Goal: Transaction & Acquisition: Subscribe to service/newsletter

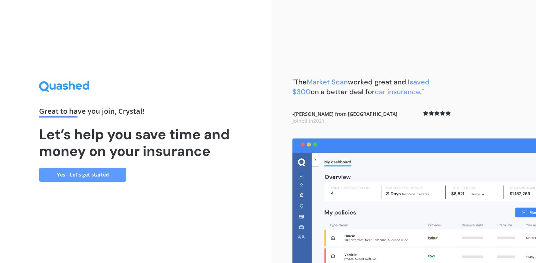
click at [85, 175] on link "Yes - Let’s get started" at bounding box center [82, 175] width 87 height 14
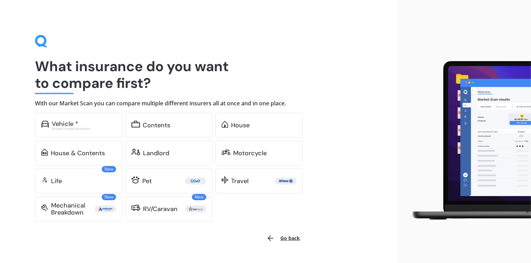
click at [292, 242] on button "Go back" at bounding box center [283, 238] width 42 height 17
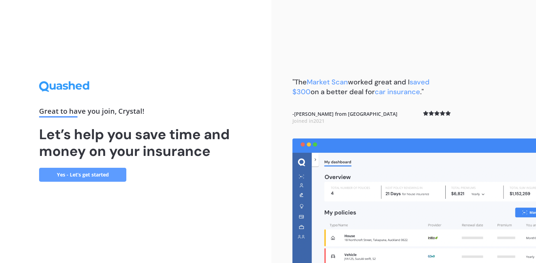
click at [70, 170] on link "Yes - Let’s get started" at bounding box center [82, 175] width 87 height 14
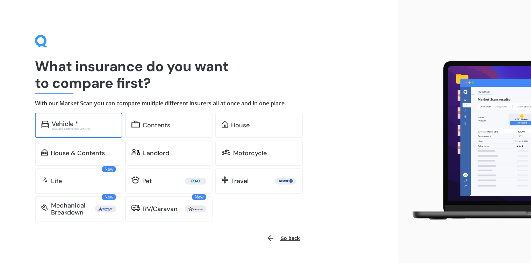
click at [74, 122] on div "Vehicle *" at bounding box center [65, 123] width 27 height 7
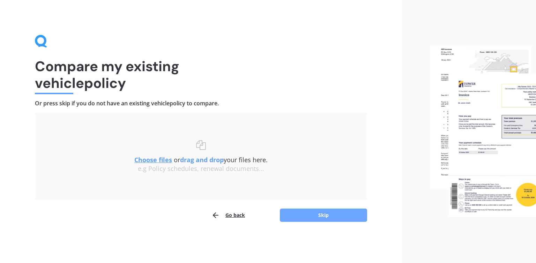
click at [327, 214] on button "Skip" at bounding box center [323, 215] width 87 height 13
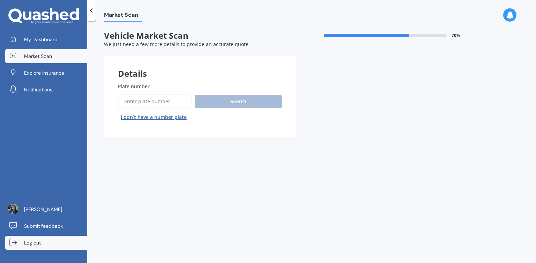
click at [33, 246] on link "Log out" at bounding box center [46, 243] width 82 height 14
